Goal: Navigation & Orientation: Find specific page/section

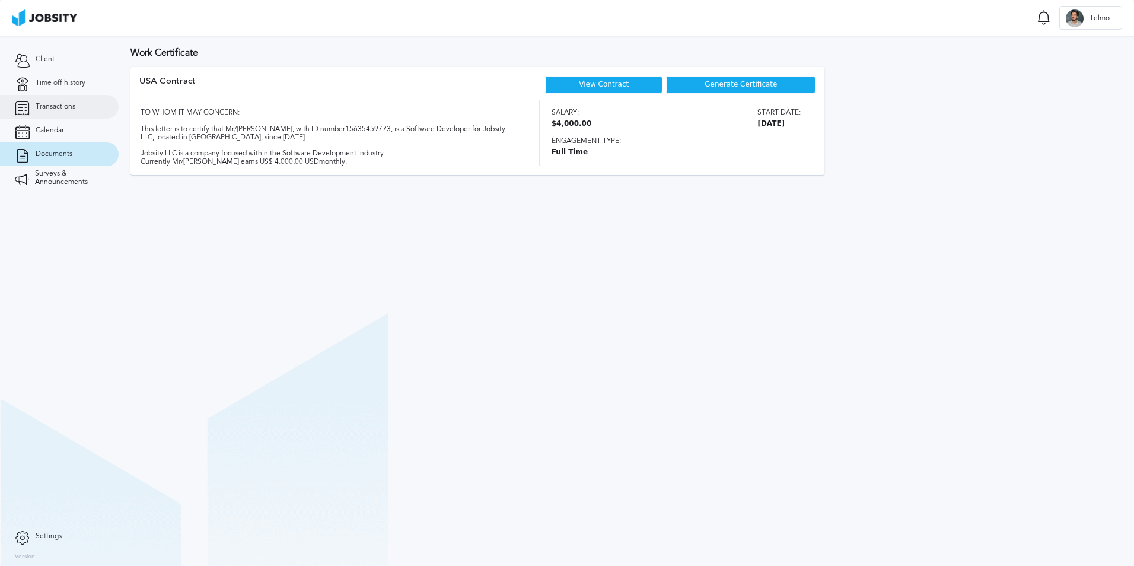
click at [78, 95] on link "Transactions" at bounding box center [59, 107] width 119 height 24
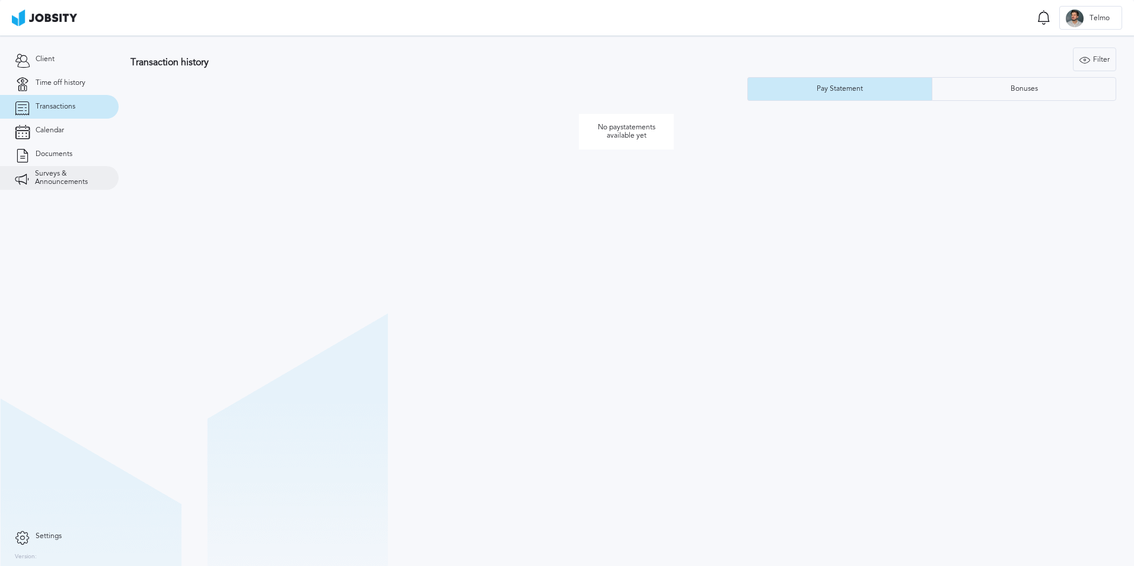
click at [39, 180] on span "Surveys & Announcements" at bounding box center [69, 178] width 69 height 17
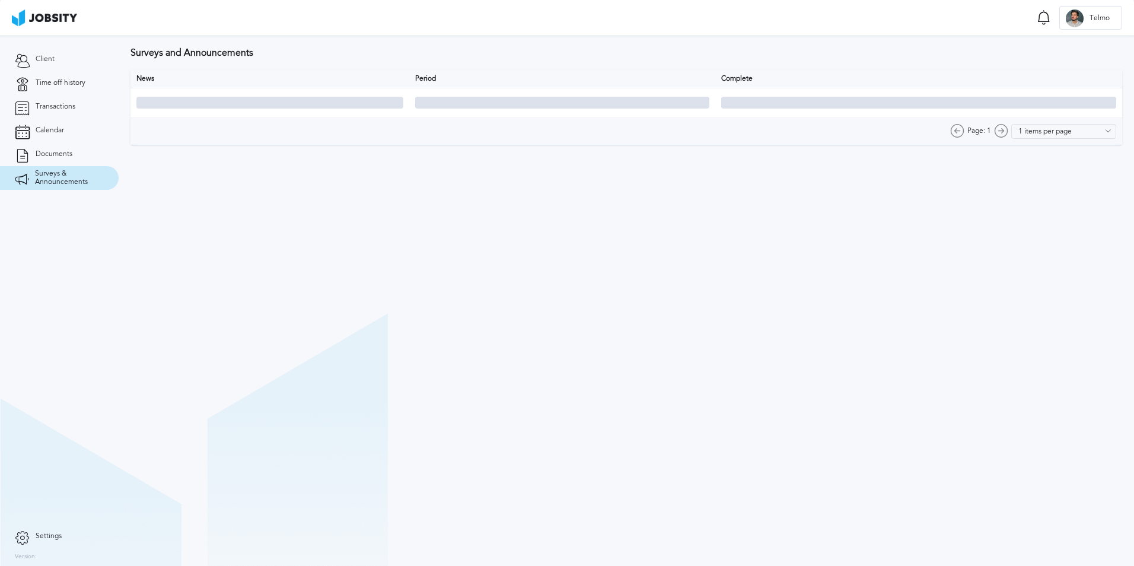
type input "10 items per page"
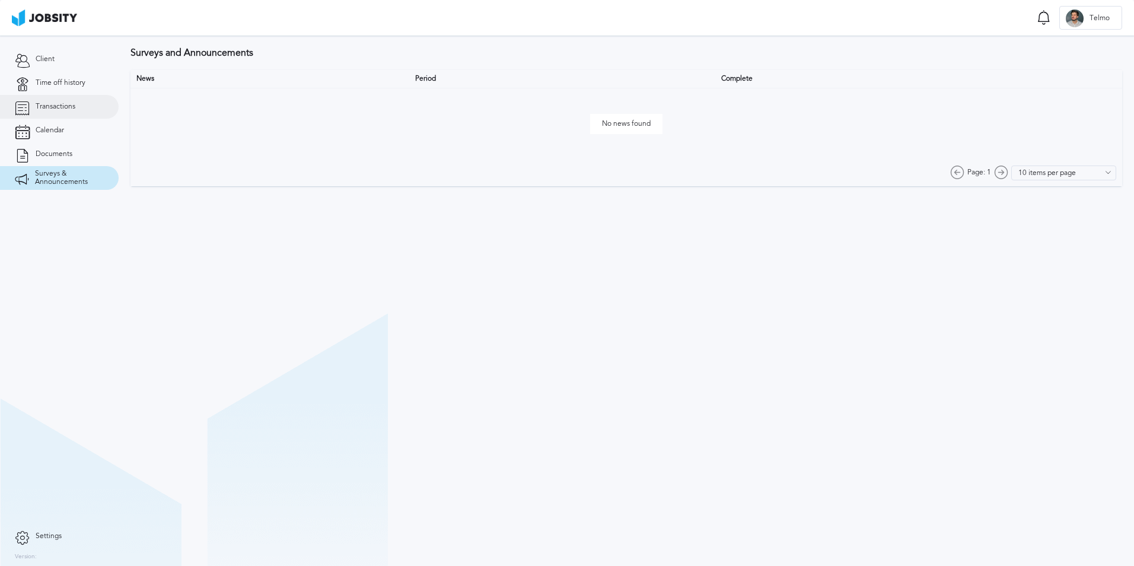
click at [69, 111] on link "Transactions" at bounding box center [59, 107] width 119 height 24
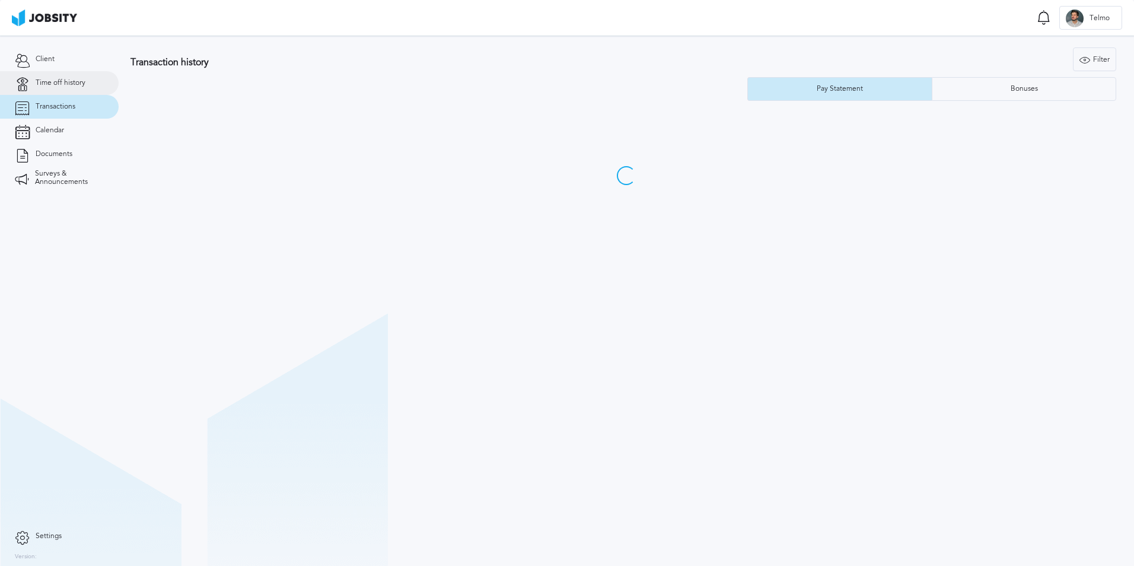
click at [89, 78] on link "Time off history" at bounding box center [59, 83] width 119 height 24
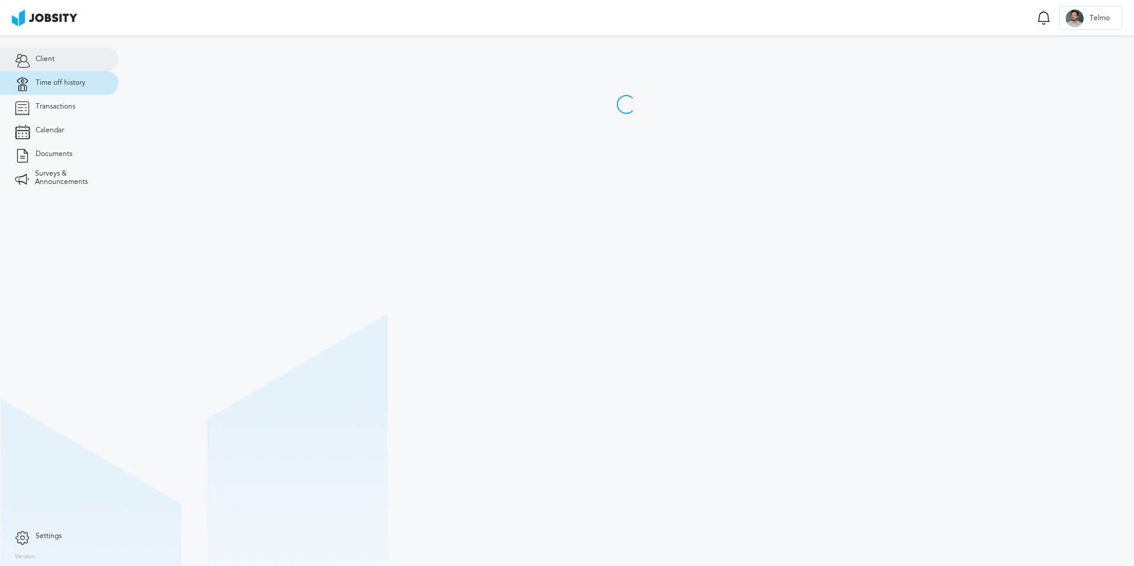
click at [87, 68] on link "Client" at bounding box center [59, 59] width 119 height 24
